Goal: Information Seeking & Learning: Learn about a topic

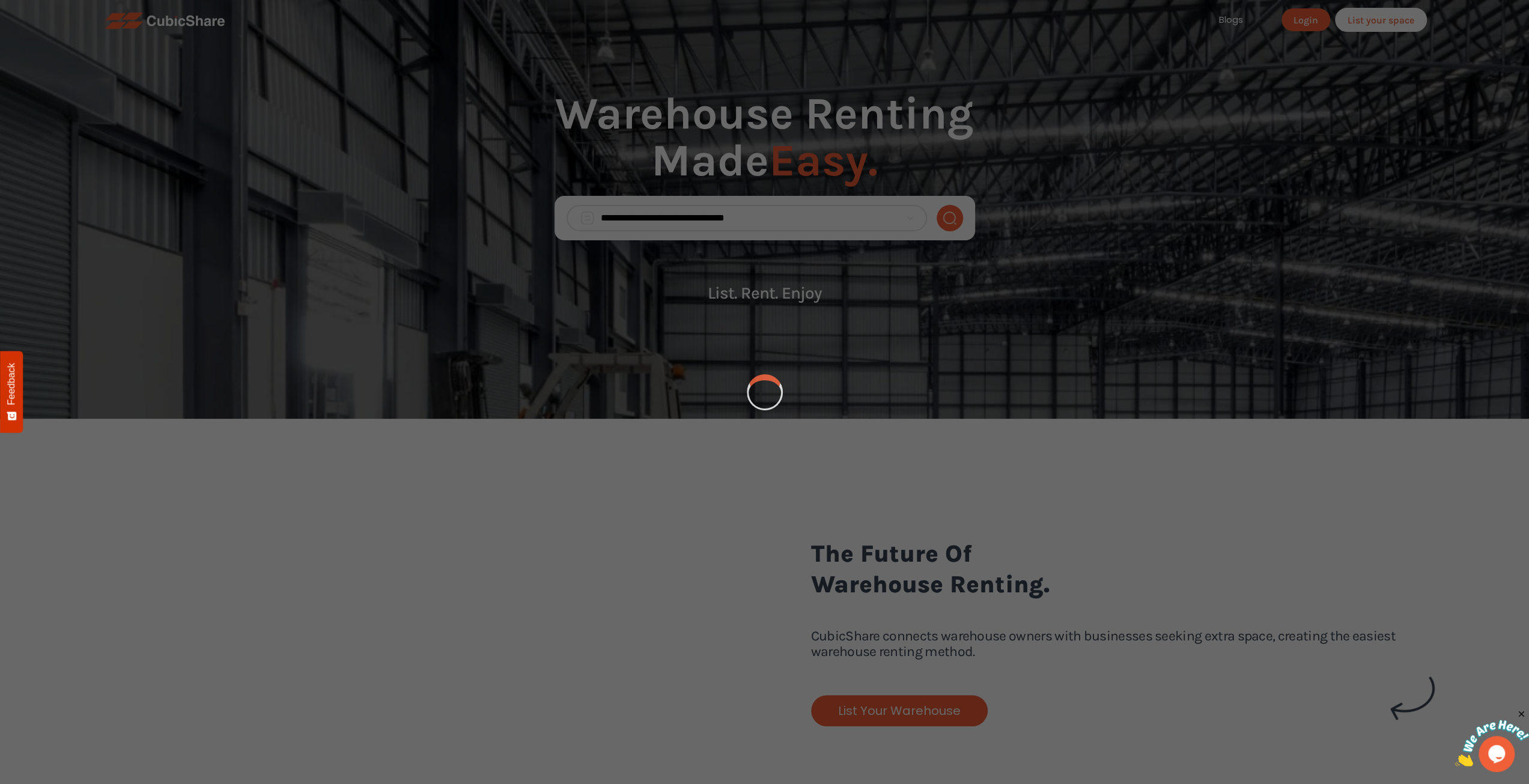
click at [652, 418] on div at bounding box center [764, 392] width 1529 height 784
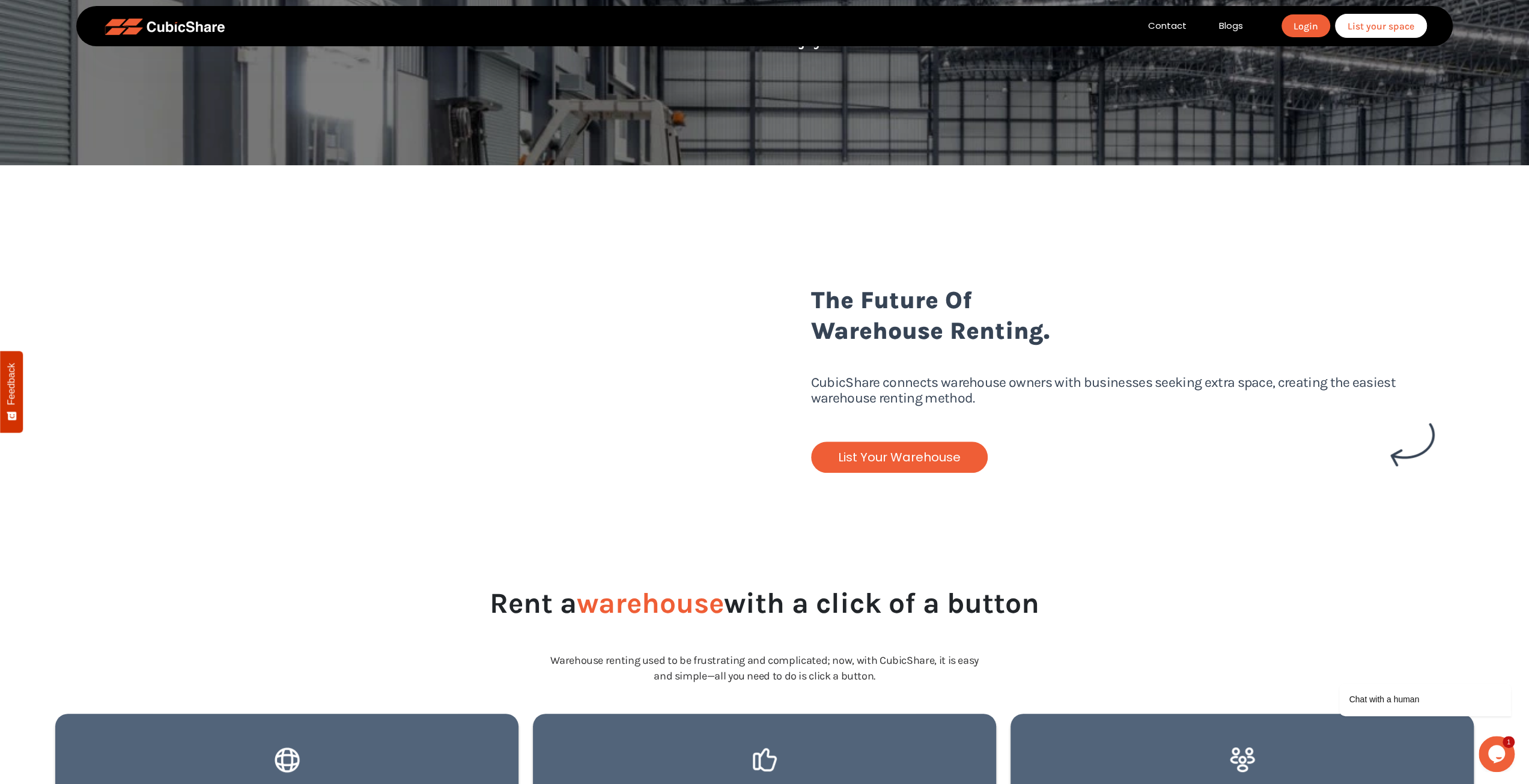
scroll to position [301, 0]
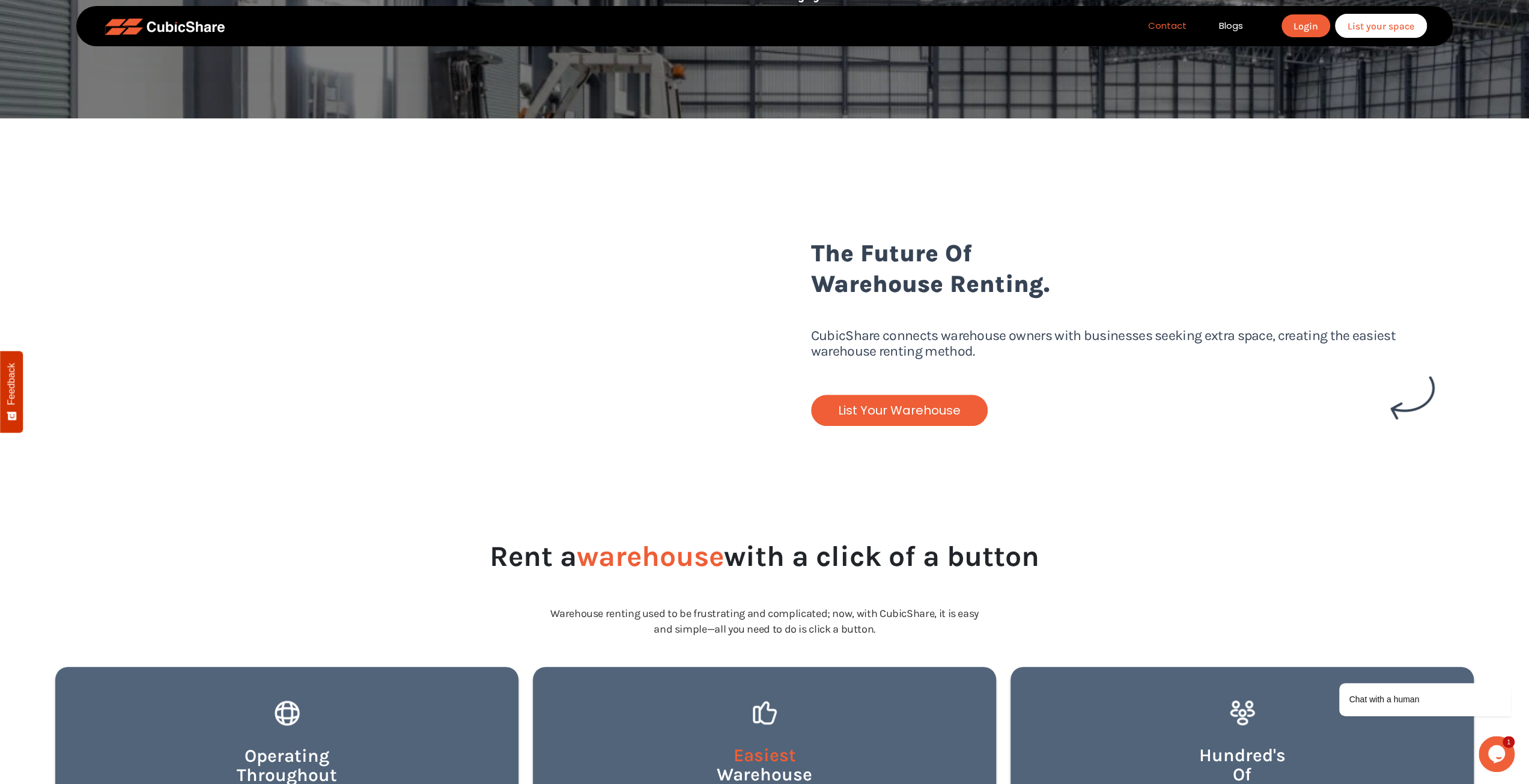
click at [1165, 25] on link "Contact" at bounding box center [1167, 26] width 71 height 14
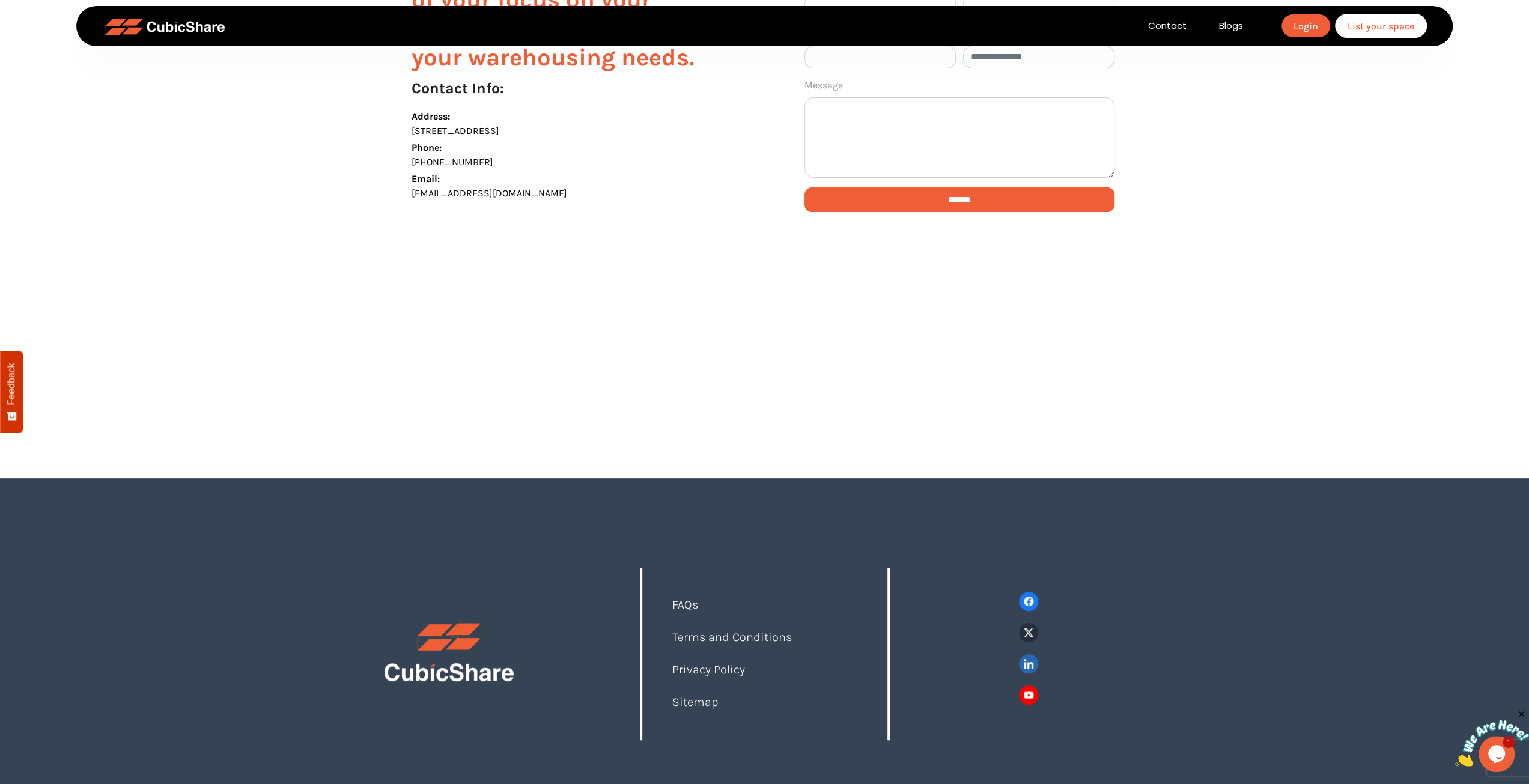
scroll to position [198, 0]
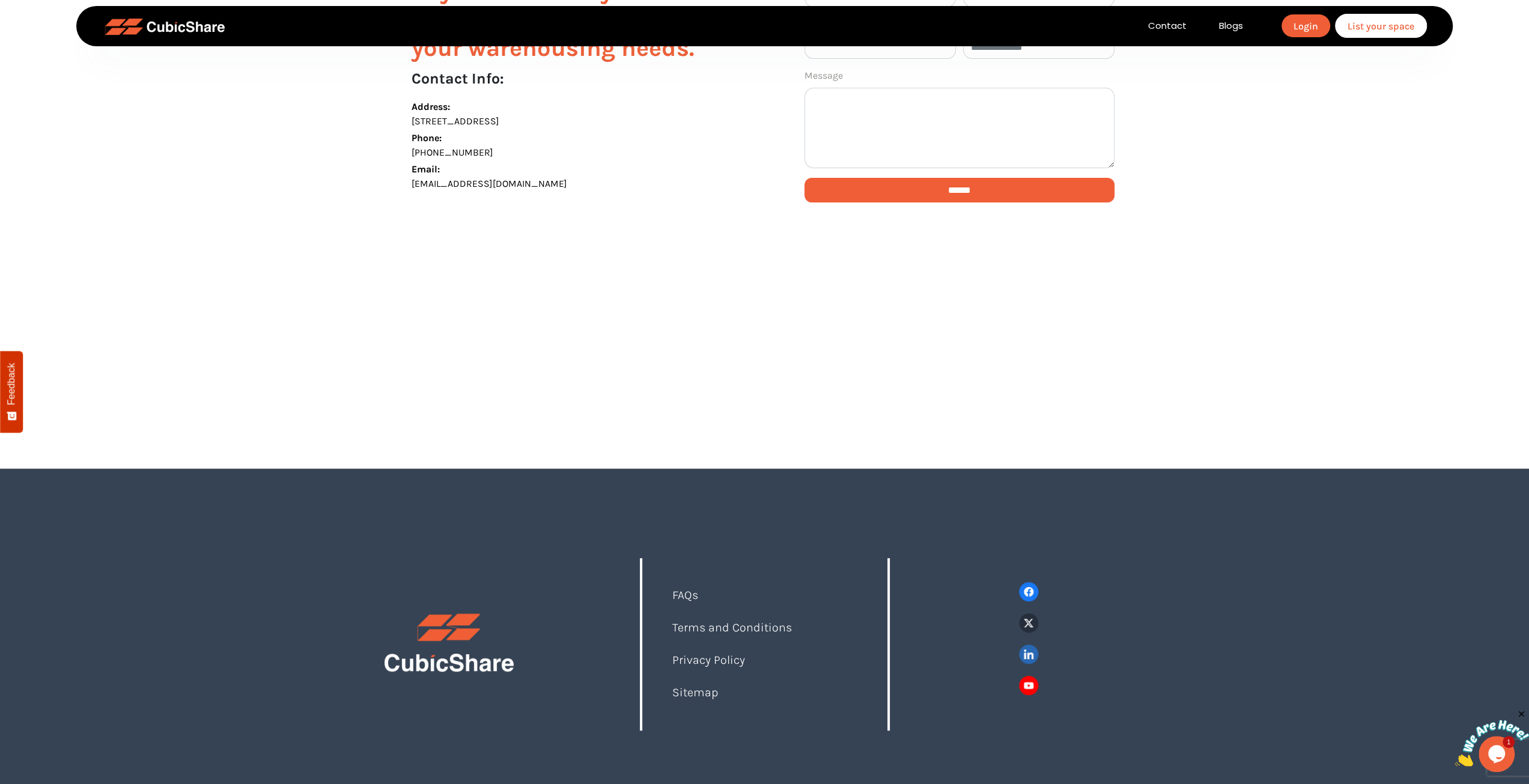
click at [677, 595] on link "FAQs" at bounding box center [685, 595] width 26 height 14
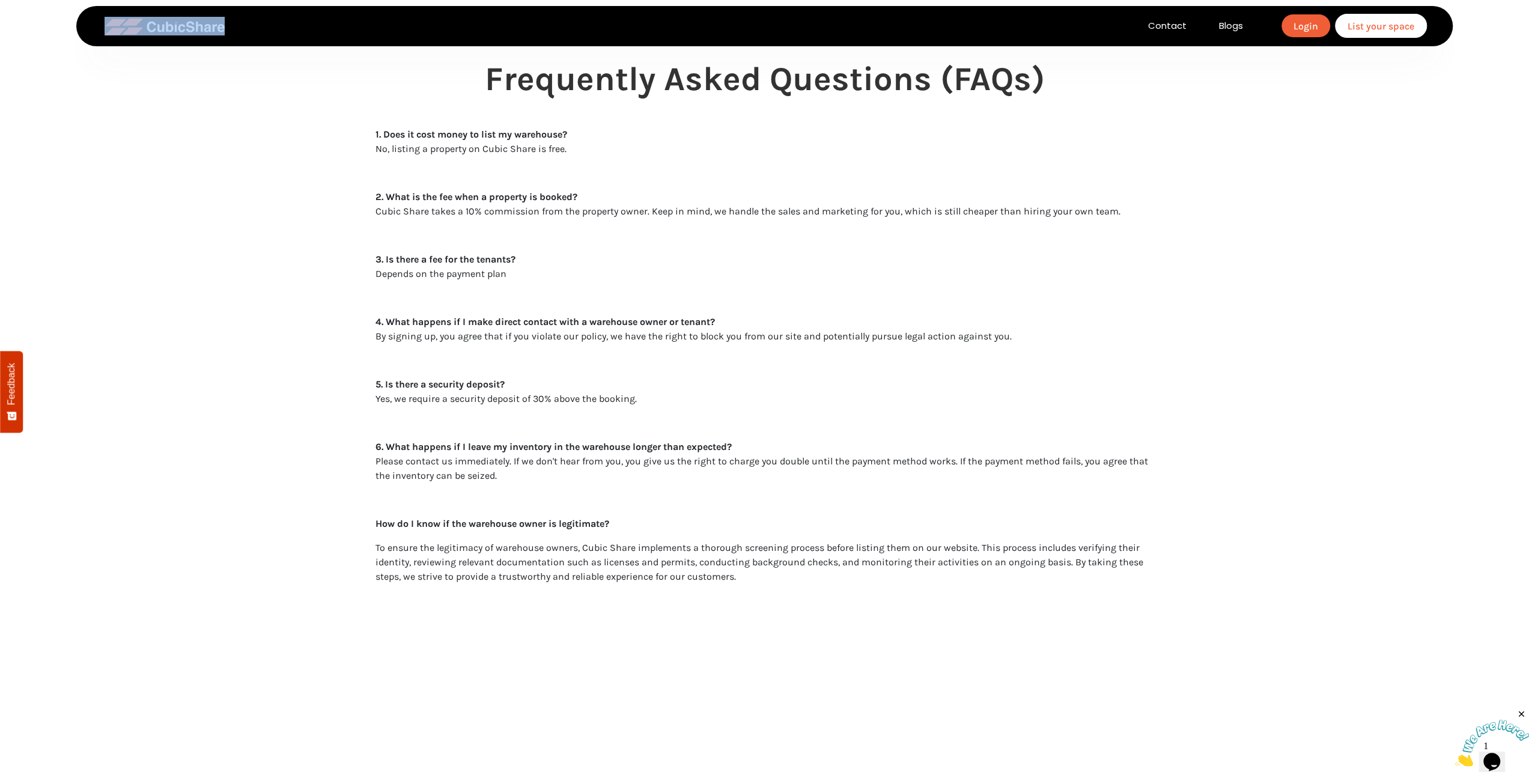
drag, startPoint x: 239, startPoint y: 26, endPoint x: 159, endPoint y: 29, distance: 80.1
click at [159, 28] on div "Contact Blogs Login List your space" at bounding box center [768, 26] width 1342 height 24
click at [133, 136] on section "Frequently Asked Questions (FAQs) 1. Does it cost money to list my warehouse? N…" at bounding box center [764, 394] width 1529 height 789
drag, startPoint x: 533, startPoint y: 148, endPoint x: 482, endPoint y: 151, distance: 51.1
click at [482, 151] on p "1. Does it cost money to list my warehouse? No, listing a property on Cubic Sha…" at bounding box center [764, 141] width 779 height 29
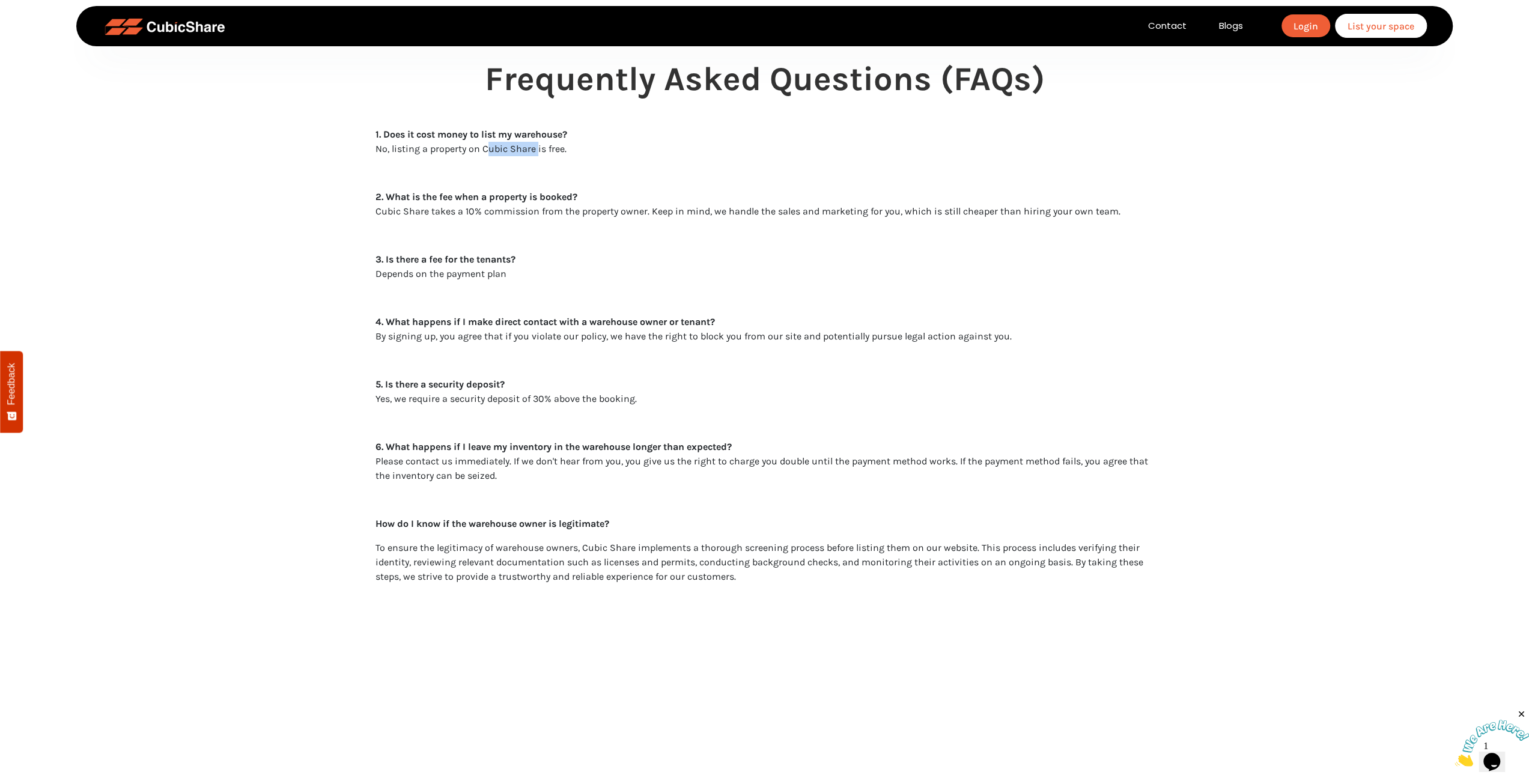
copy p "Cubic Share"
